Goal: Task Accomplishment & Management: Use online tool/utility

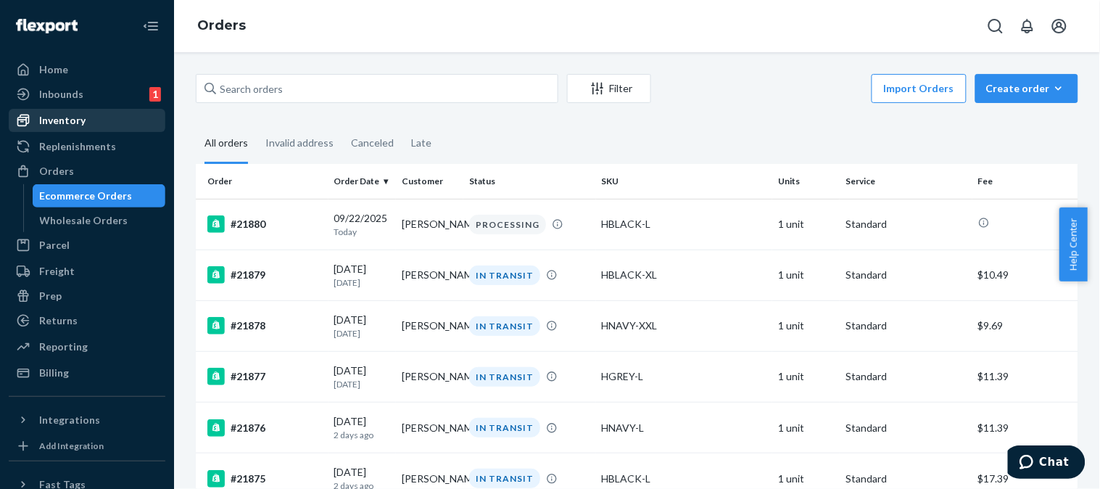
click at [99, 112] on div "Inventory" at bounding box center [87, 120] width 154 height 20
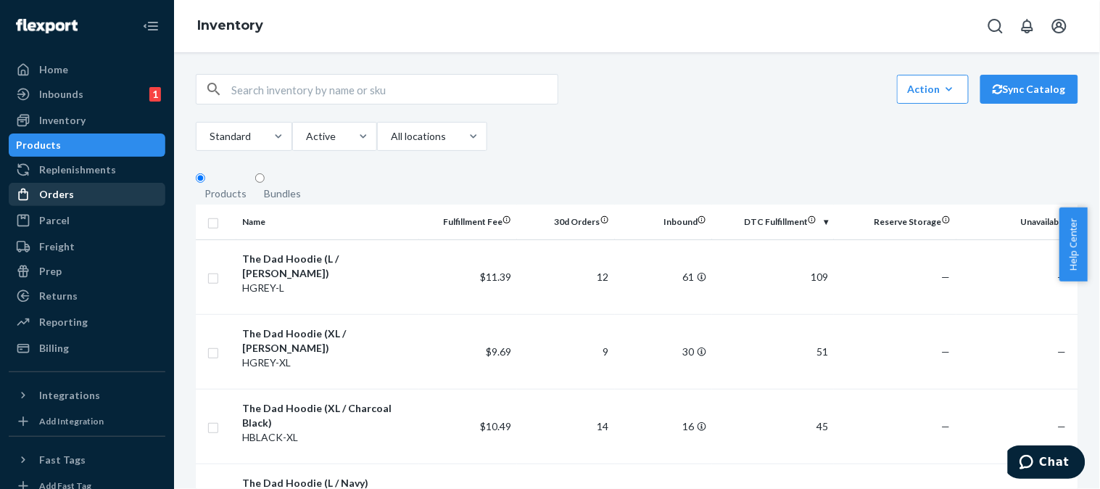
click at [122, 199] on div "Orders" at bounding box center [87, 194] width 154 height 20
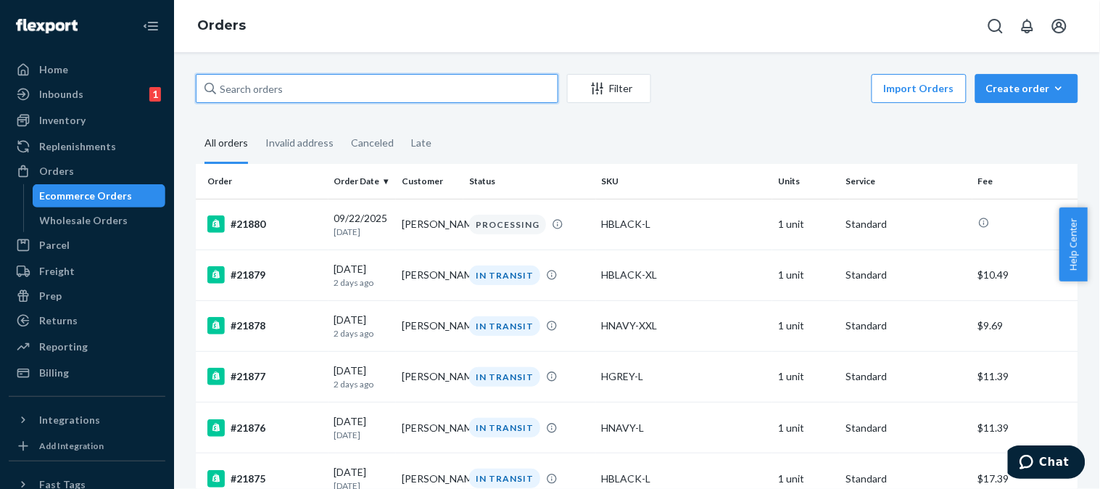
click at [300, 95] on input "text" at bounding box center [377, 88] width 363 height 29
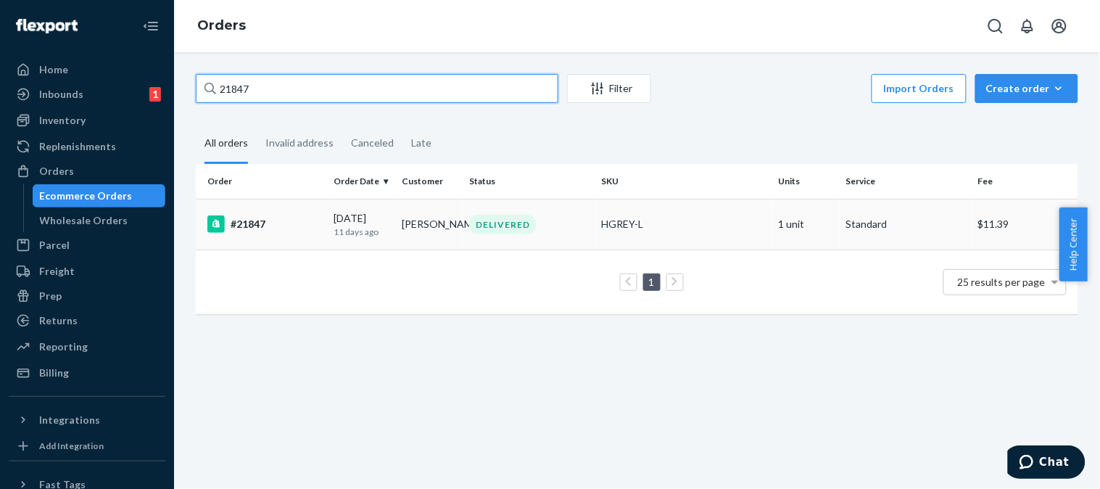
type input "21847"
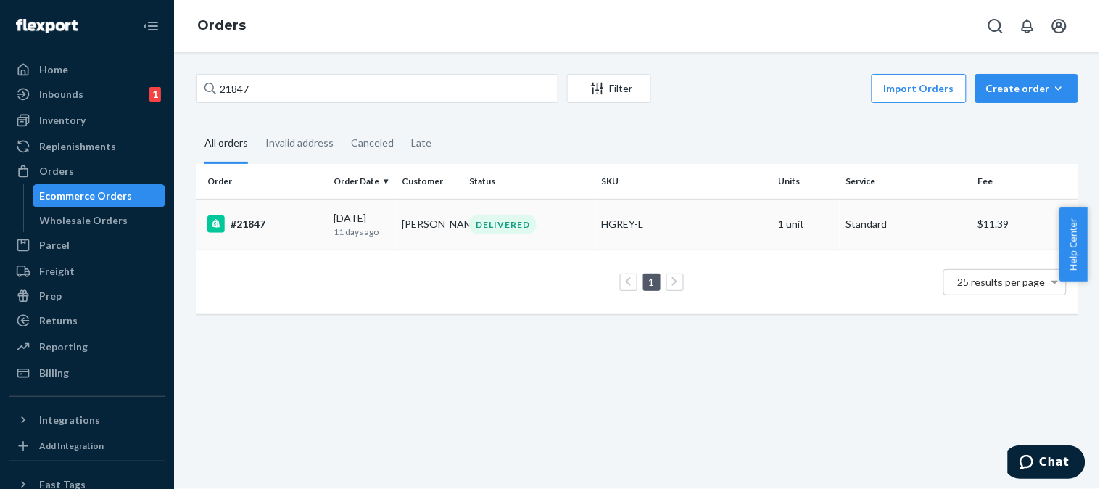
click at [301, 250] on td "#21847" at bounding box center [262, 224] width 133 height 51
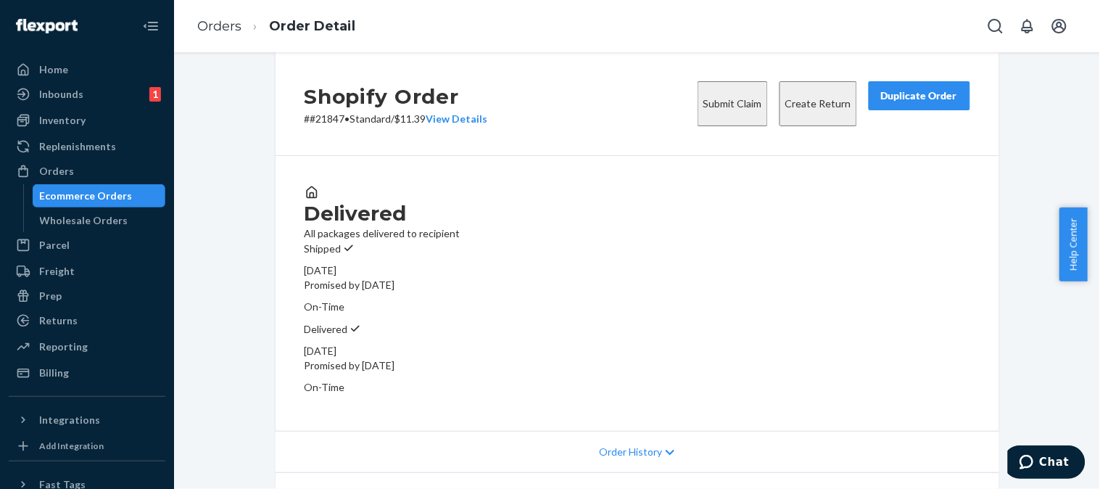
click at [794, 116] on button "Create Return" at bounding box center [819, 103] width 78 height 45
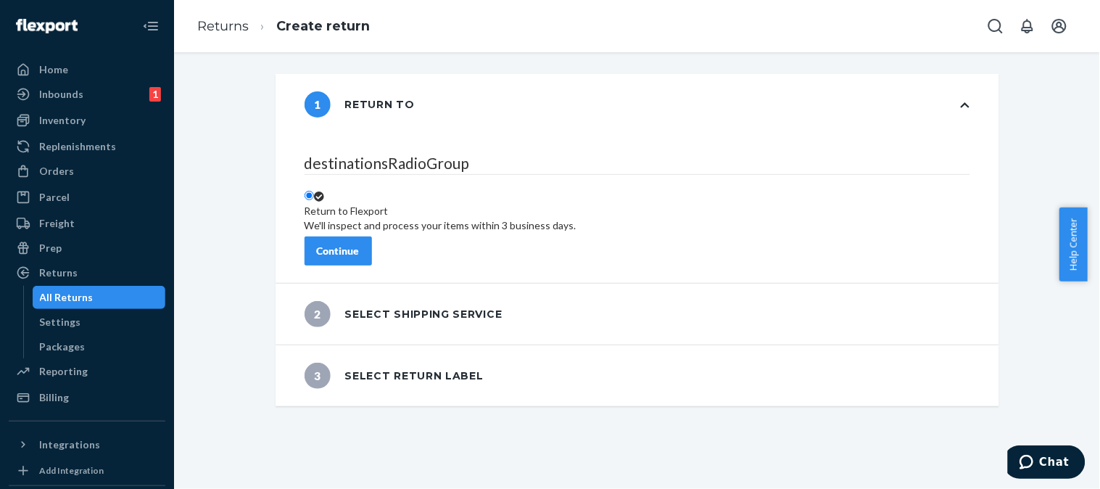
click at [360, 244] on div "Continue" at bounding box center [338, 251] width 43 height 15
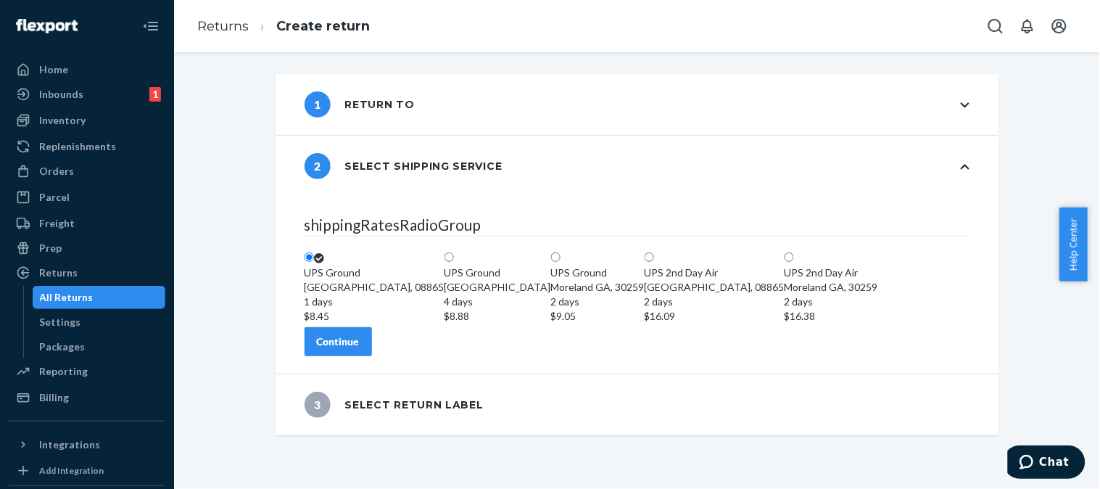
click at [372, 356] on button "Continue" at bounding box center [338, 341] width 67 height 29
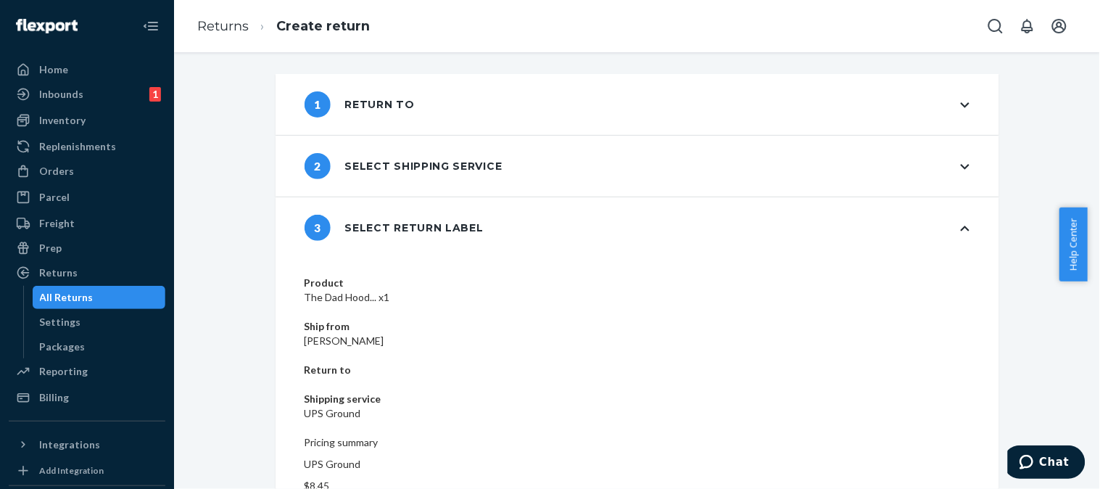
scroll to position [41, 0]
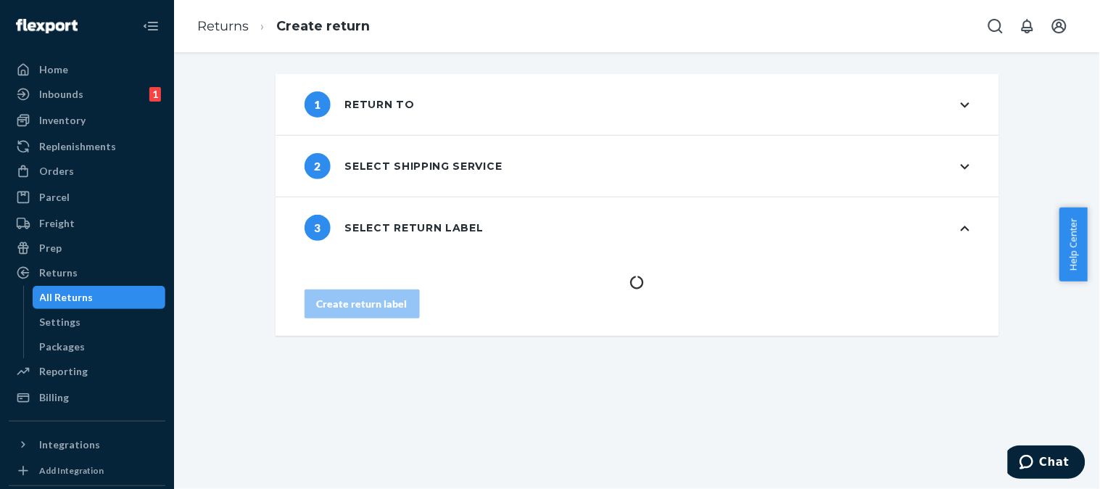
scroll to position [0, 0]
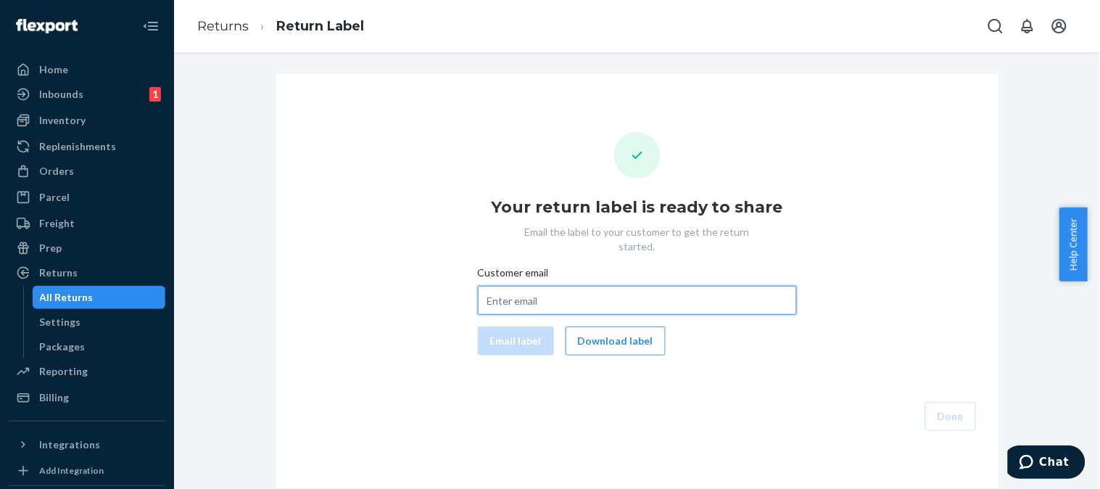
click at [632, 291] on input "Customer email" at bounding box center [637, 300] width 319 height 29
paste input "[EMAIL_ADDRESS][DOMAIN_NAME]"
type input "[EMAIL_ADDRESS][DOMAIN_NAME]"
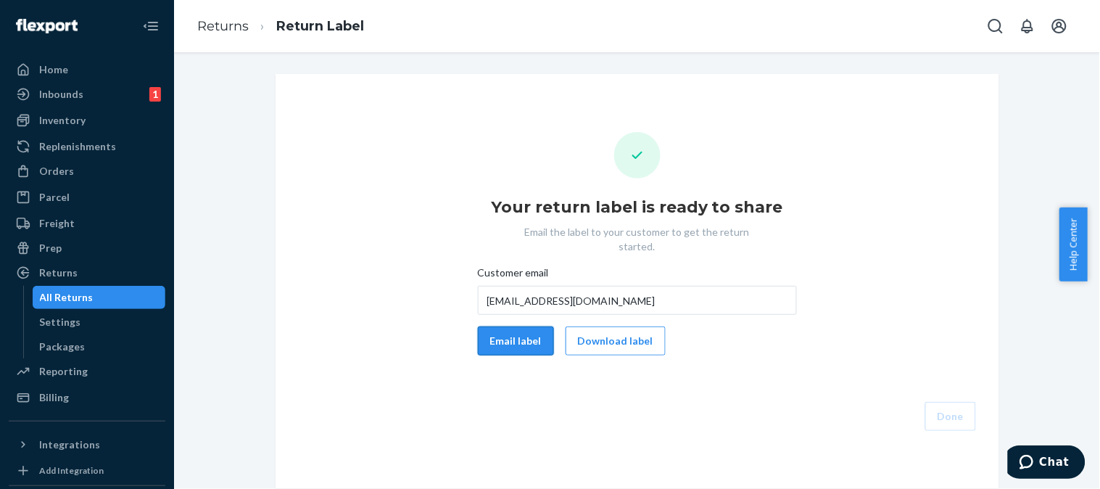
click at [487, 326] on button "Email label" at bounding box center [516, 340] width 76 height 29
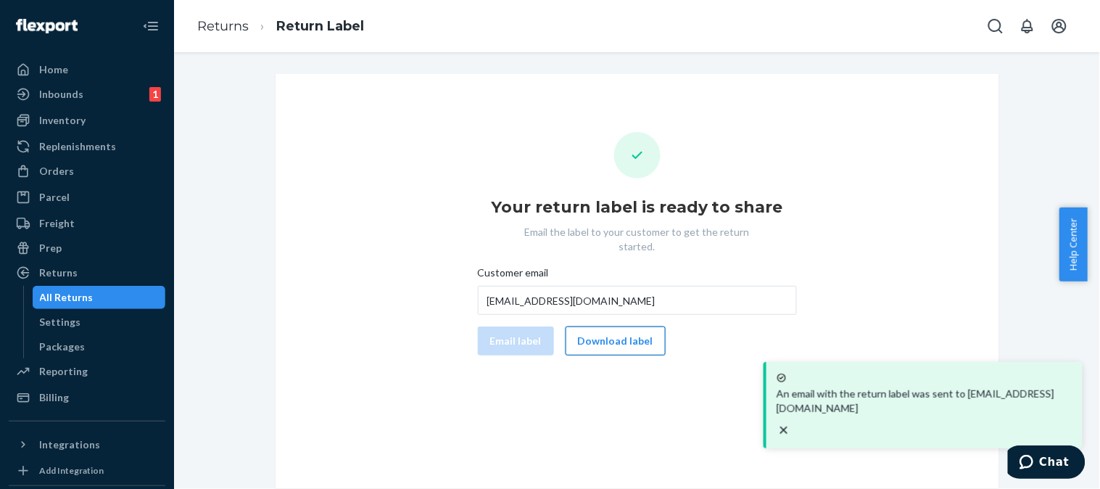
click at [602, 329] on button "Download label" at bounding box center [616, 340] width 100 height 29
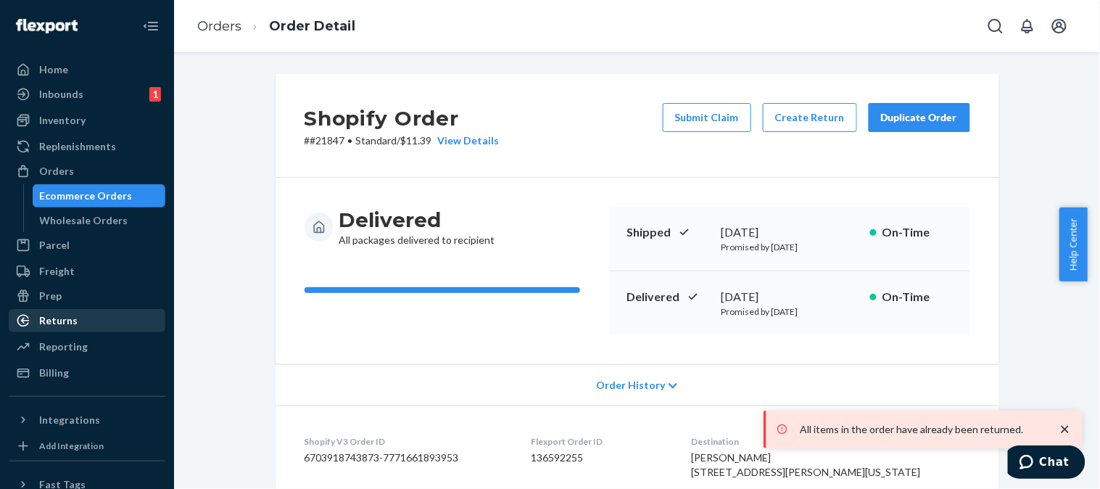
click at [87, 313] on div "Returns" at bounding box center [87, 320] width 154 height 20
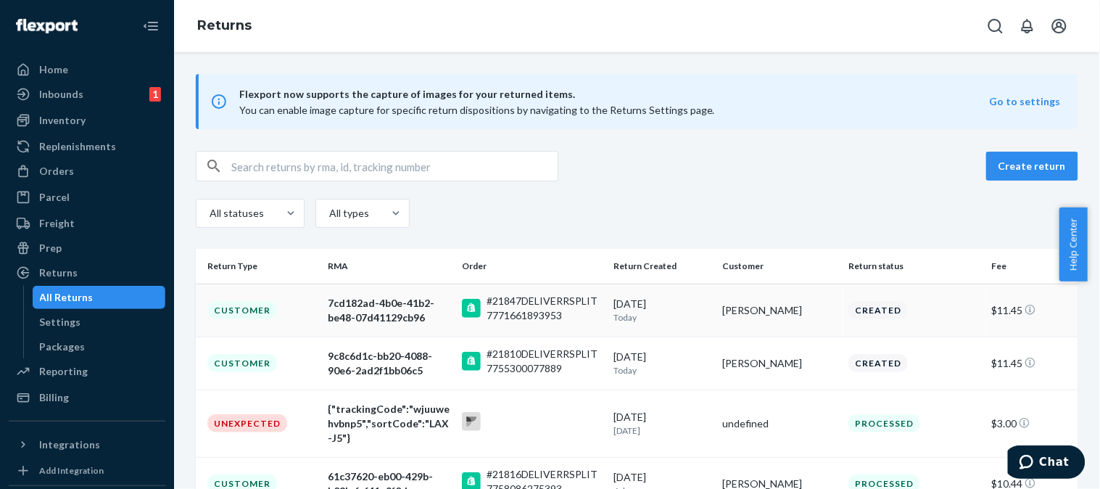
click at [410, 310] on div "7cd182ad-4b0e-41b2-be48-07d41129cb96" at bounding box center [389, 310] width 123 height 29
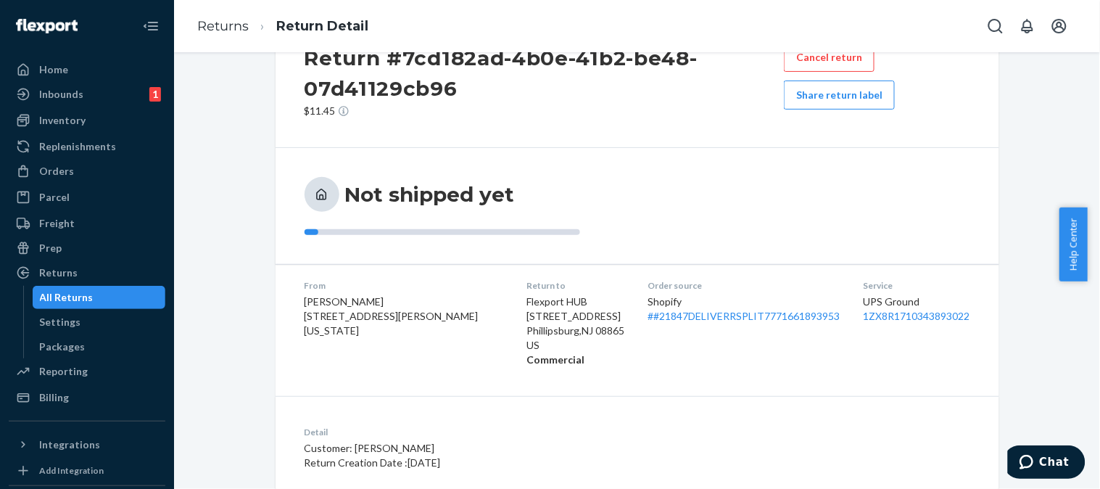
scroll to position [128, 0]
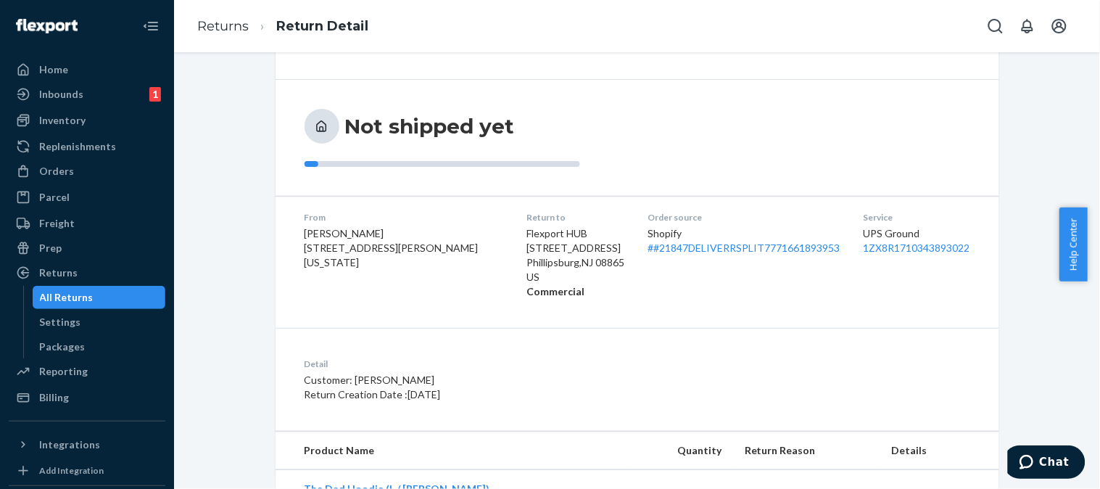
click at [835, 244] on dl "From Seth Guinals-Kupperman 100 Bennett Ave Apt 3J New York, NY 10033-3044 Retu…" at bounding box center [638, 255] width 724 height 118
copy link "1ZX8R1710343893022"
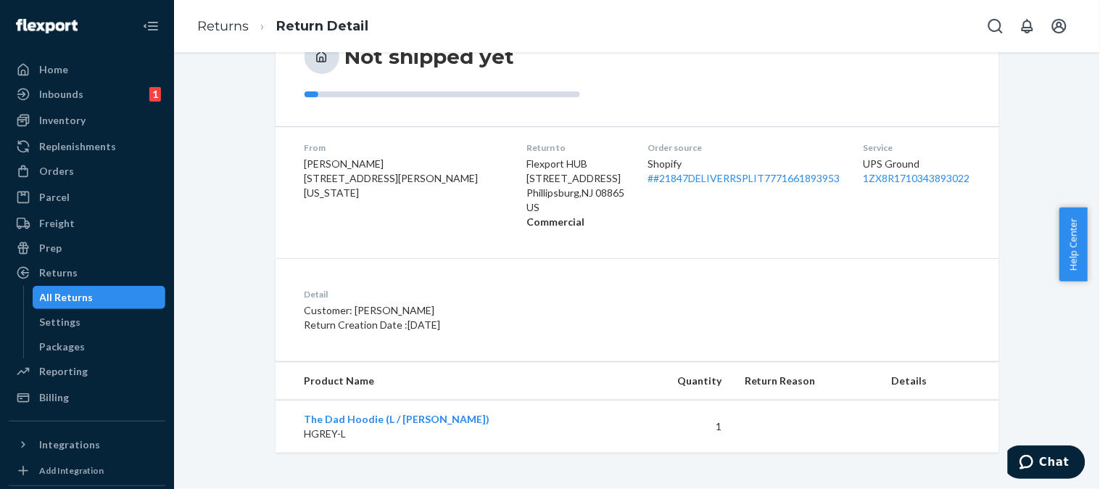
click at [661, 294] on dt "Detail" at bounding box center [505, 294] width 401 height 12
drag, startPoint x: 351, startPoint y: 433, endPoint x: 298, endPoint y: 437, distance: 53.1
click at [305, 437] on p "HGREY-L" at bounding box center [461, 434] width 313 height 15
copy p "HGREY-L"
